Goal: Task Accomplishment & Management: Manage account settings

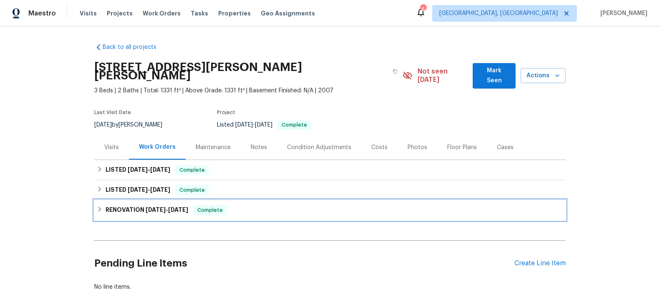
click at [146, 207] on span "[DATE]" at bounding box center [156, 210] width 20 height 6
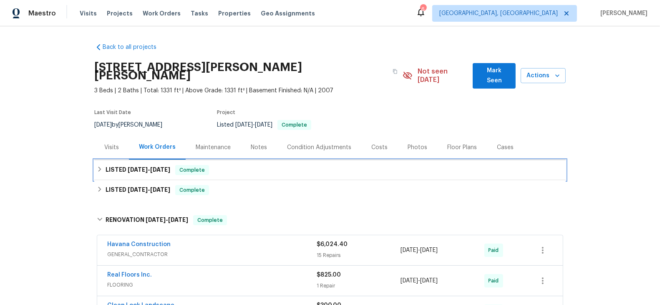
click at [136, 166] on span "[DATE]" at bounding box center [138, 169] width 20 height 6
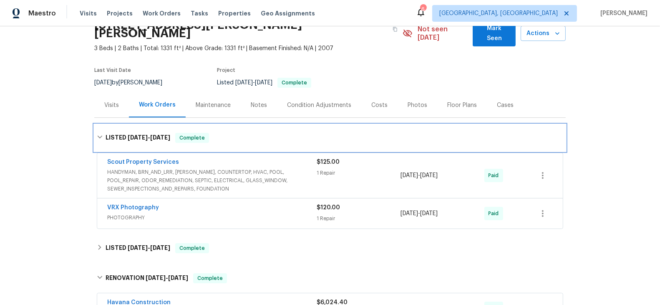
scroll to position [47, 0]
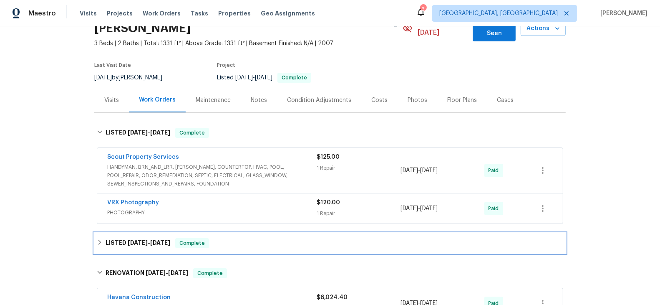
click at [128, 240] on span "[DATE]" at bounding box center [138, 243] width 20 height 6
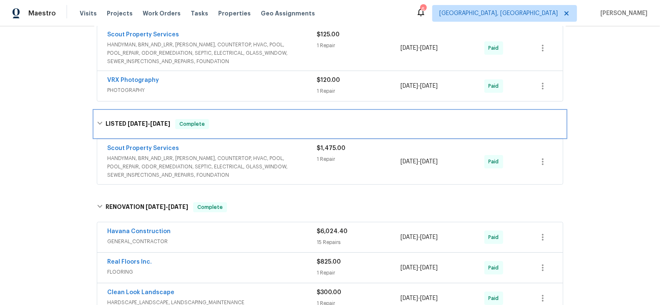
scroll to position [177, 0]
